Goal: Check status: Check status

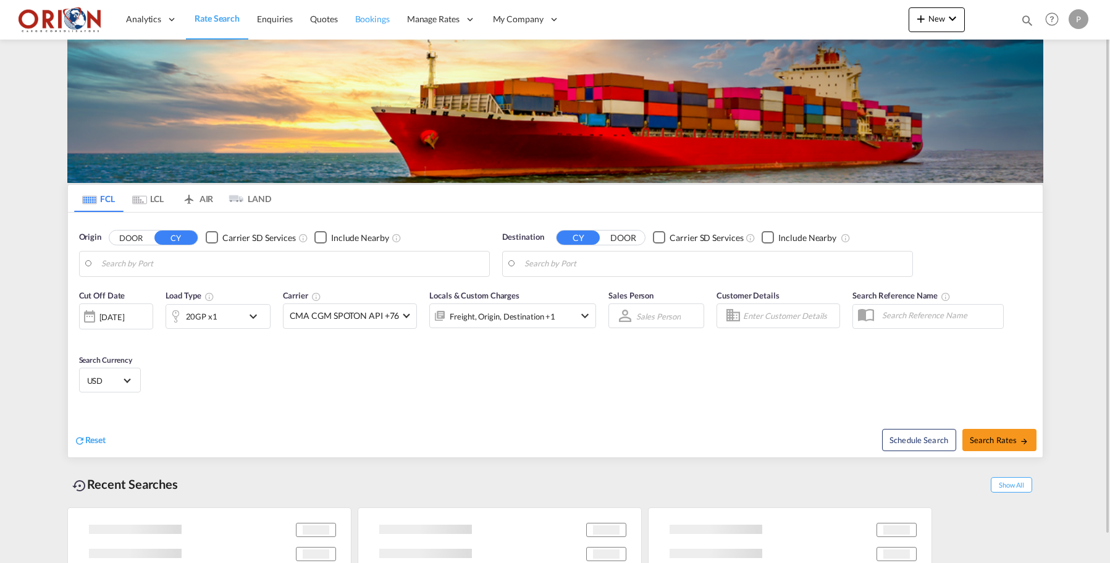
click at [359, 14] on span "Bookings" at bounding box center [372, 19] width 35 height 10
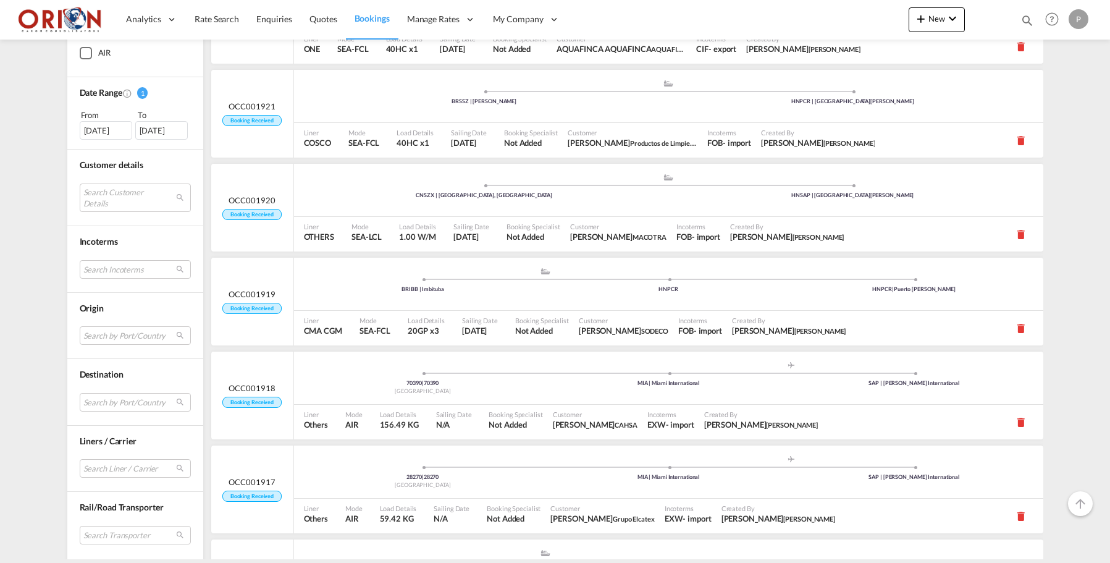
scroll to position [887, 0]
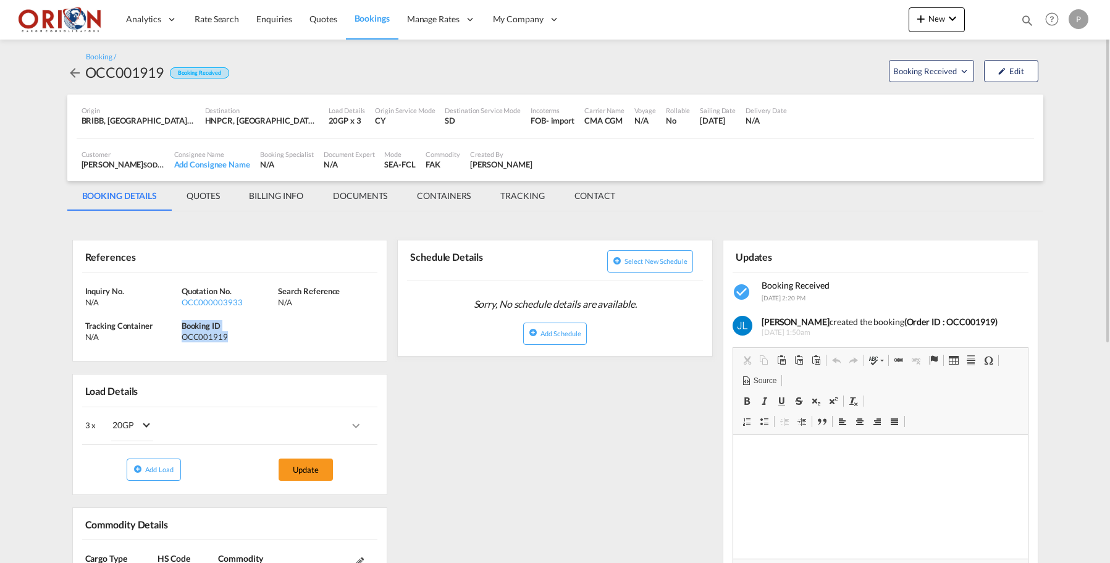
drag, startPoint x: 182, startPoint y: 324, endPoint x: 232, endPoint y: 333, distance: 51.5
click at [232, 333] on div "Booking ID OCC001919" at bounding box center [230, 331] width 96 height 22
copy div "Booking ID OCC001919"
click at [278, 203] on md-tab-item "BILLING INFO" at bounding box center [276, 196] width 84 height 30
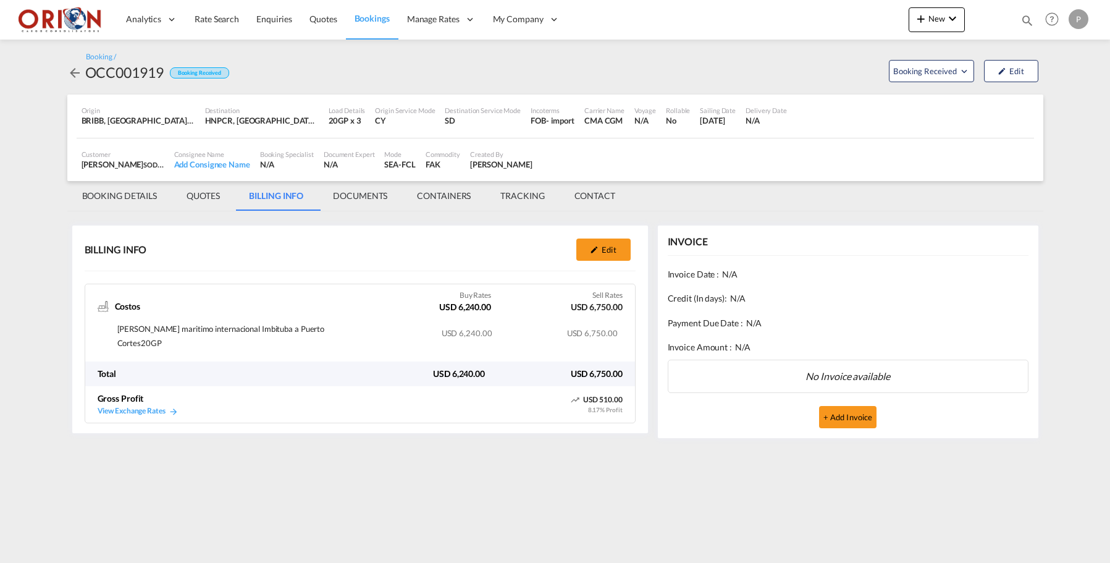
click at [361, 28] on link "Bookings" at bounding box center [372, 19] width 52 height 40
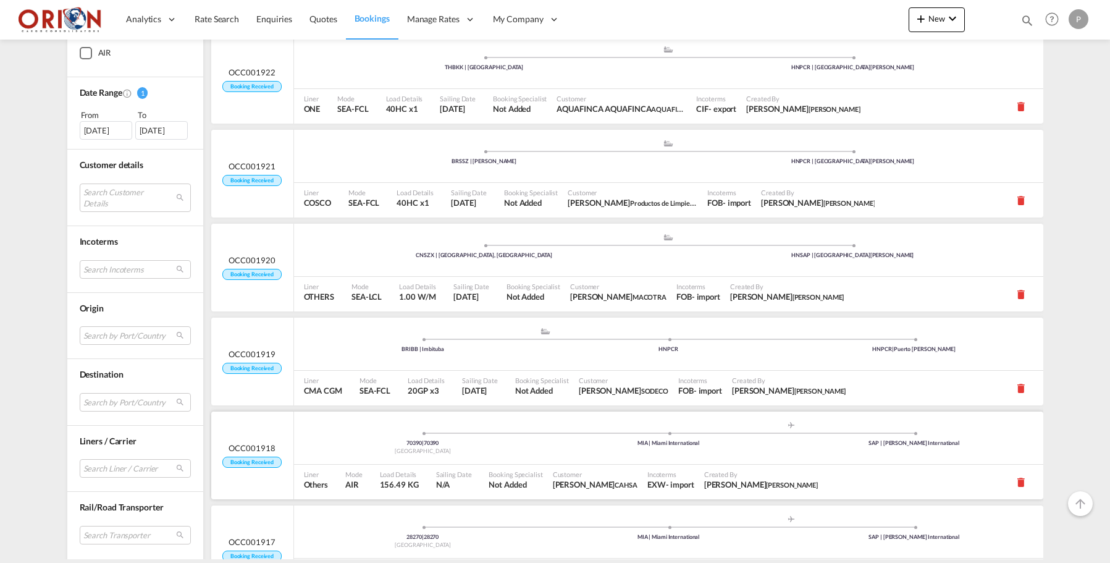
scroll to position [838, 0]
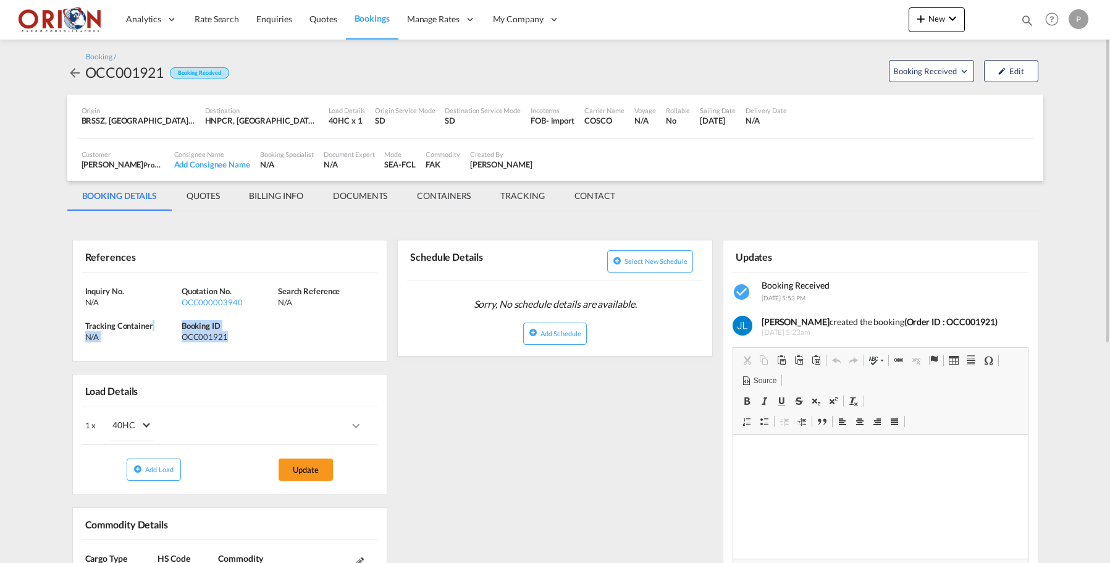
drag, startPoint x: 181, startPoint y: 321, endPoint x: 237, endPoint y: 330, distance: 56.5
click at [237, 330] on div "Inquiry No. N/A Quotation No. OCC000003940 Search Reference N/A Tracking Contai…" at bounding box center [230, 317] width 314 height 88
click at [237, 331] on div "OCC001921" at bounding box center [228, 336] width 93 height 11
drag, startPoint x: 182, startPoint y: 322, endPoint x: 238, endPoint y: 333, distance: 57.3
click at [238, 333] on div "Booking ID OCC001921" at bounding box center [230, 331] width 96 height 22
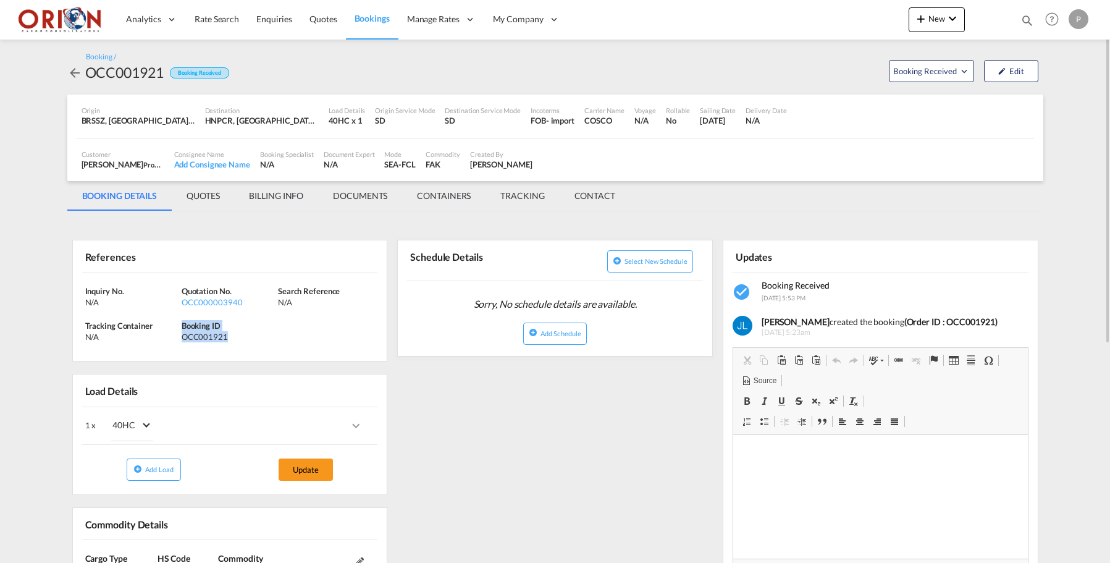
copy div "Booking ID OCC001921"
click at [292, 193] on md-tab-item "BILLING INFO" at bounding box center [276, 196] width 84 height 30
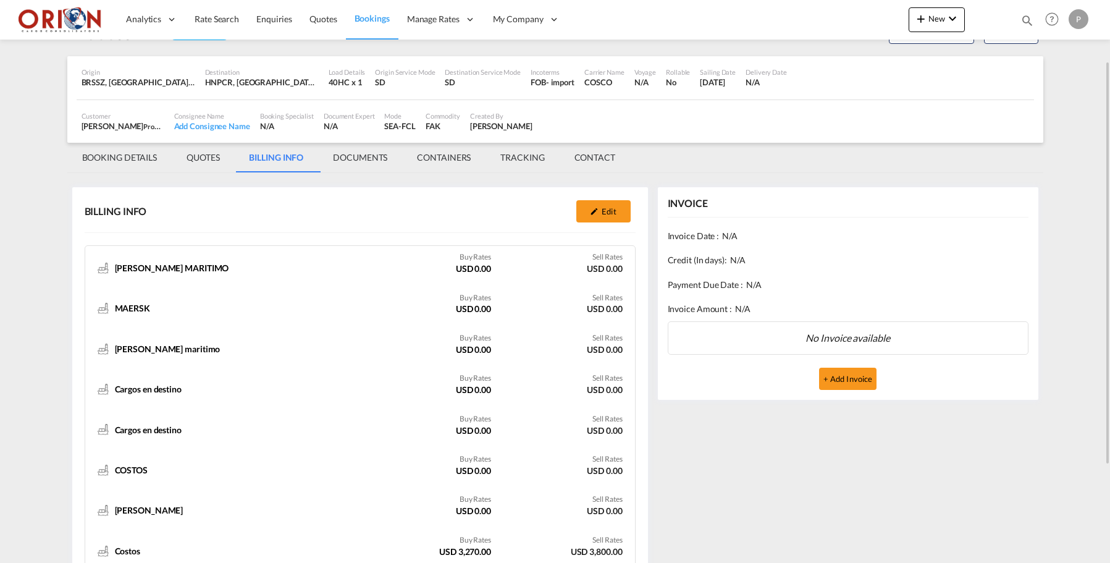
scroll to position [219, 0]
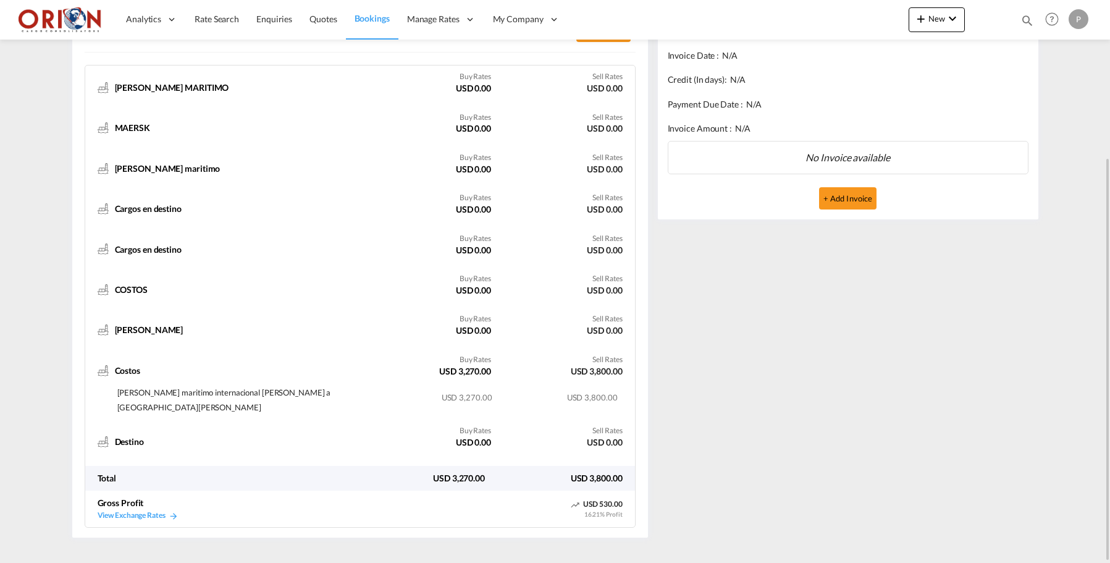
click at [354, 18] on span "Bookings" at bounding box center [371, 18] width 35 height 10
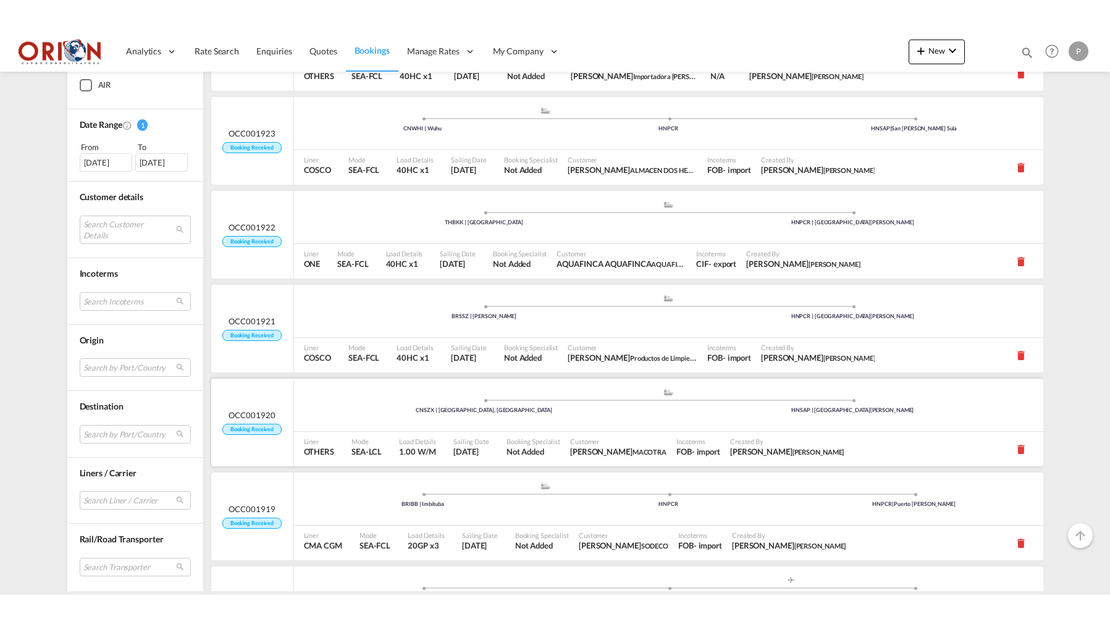
scroll to position [694, 0]
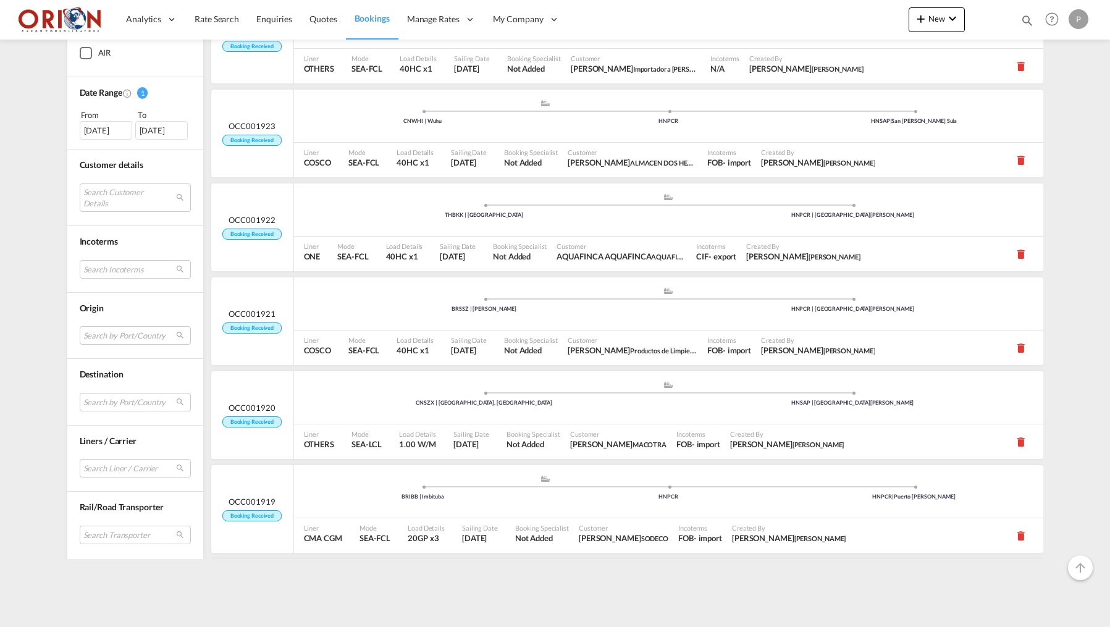
click at [194, 562] on md-content "Analytics Reports Dashboard Rate Search Enquiries Quotes Bookings" at bounding box center [555, 313] width 1110 height 627
